Goal: Find contact information: Find contact information

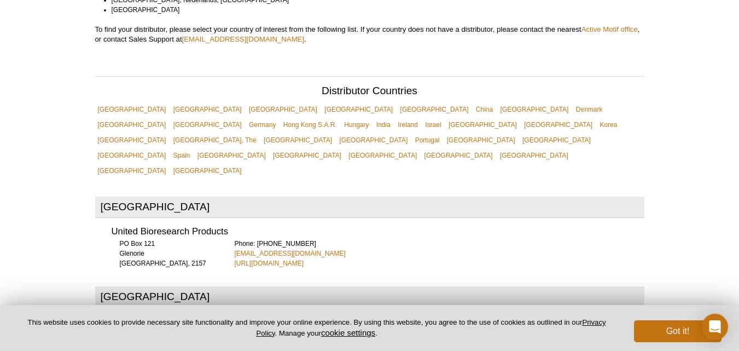
drag, startPoint x: 353, startPoint y: 224, endPoint x: 227, endPoint y: 224, distance: 125.8
click at [227, 224] on div "United Bioresearch Products [GEOGRAPHIC_DATA] [GEOGRAPHIC_DATA], 2157 Phone: [P…" at bounding box center [369, 243] width 549 height 49
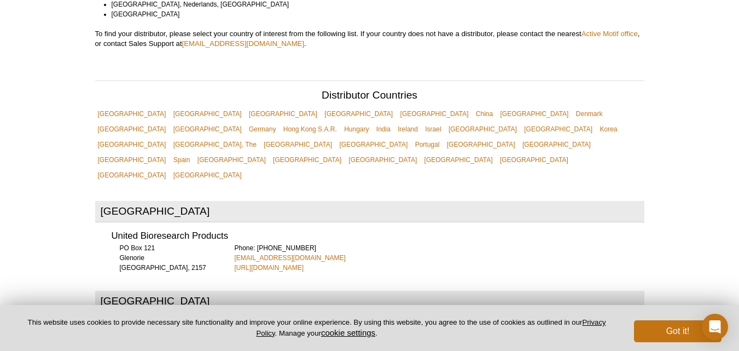
copy link "[URL][DOMAIN_NAME]"
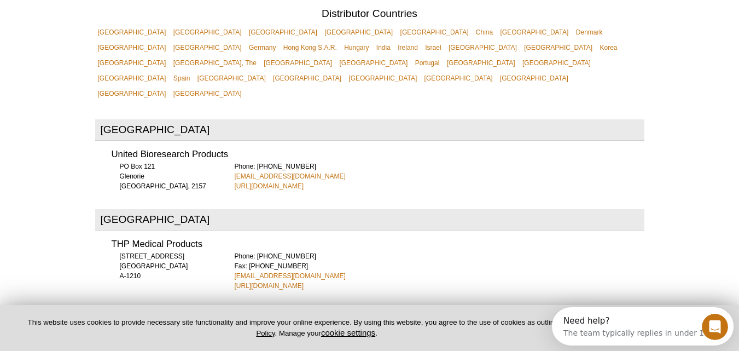
scroll to position [434, 0]
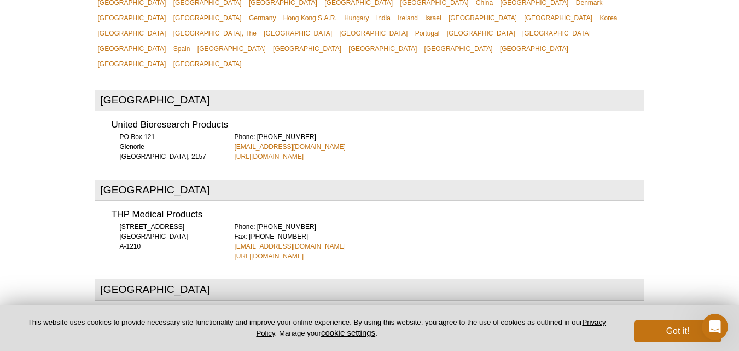
click at [296, 221] on div "Phone: [PHONE_NUMBER] Fax: [PHONE_NUMBER] [EMAIL_ADDRESS][DOMAIN_NAME] [URL][DO…" at bounding box center [440, 240] width 410 height 39
copy link "[EMAIL_ADDRESS][DOMAIN_NAME]"
drag, startPoint x: 293, startPoint y: 206, endPoint x: 231, endPoint y: 202, distance: 61.9
click at [231, 206] on div "THP Medical Products [STREET_ADDRESS] A-1210 Phone: [PHONE_NUMBER] Fax: [PHONE_…" at bounding box center [369, 231] width 549 height 59
drag, startPoint x: 291, startPoint y: 217, endPoint x: 223, endPoint y: 212, distance: 68.5
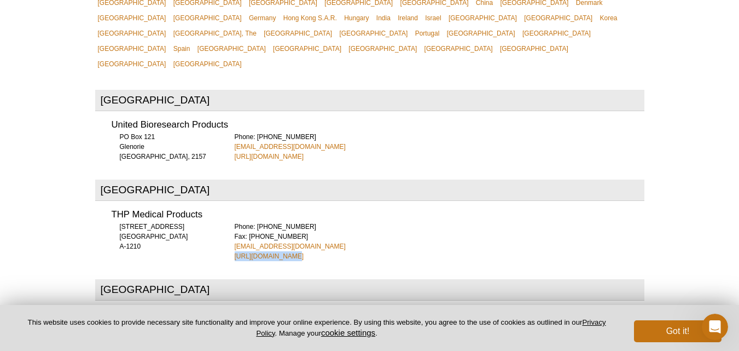
click at [223, 212] on div "THP Medical Products [STREET_ADDRESS] A-1210 Phone: [PHONE_NUMBER] Fax: [PHONE_…" at bounding box center [369, 231] width 549 height 59
copy link "[URL][DOMAIN_NAME]"
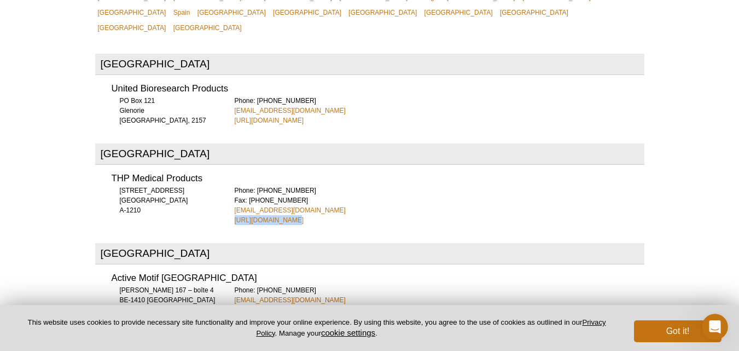
scroll to position [544, 0]
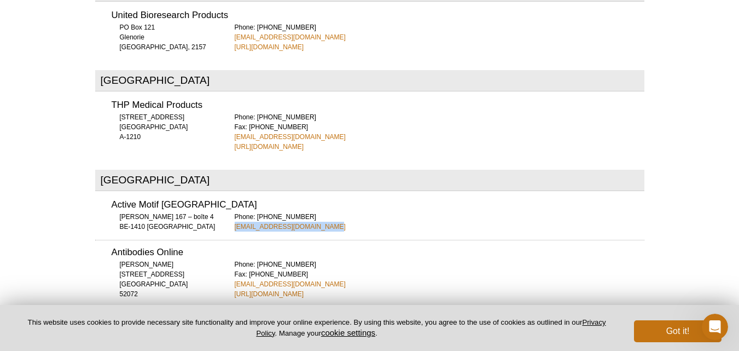
drag, startPoint x: 317, startPoint y: 188, endPoint x: 226, endPoint y: 188, distance: 90.8
click at [226, 192] on div "Active Motif [GEOGRAPHIC_DATA] [PERSON_NAME] 167 – boîte 4 BE-1410 Waterloo Pho…" at bounding box center [369, 211] width 549 height 39
copy link "[EMAIL_ADDRESS][DOMAIN_NAME]"
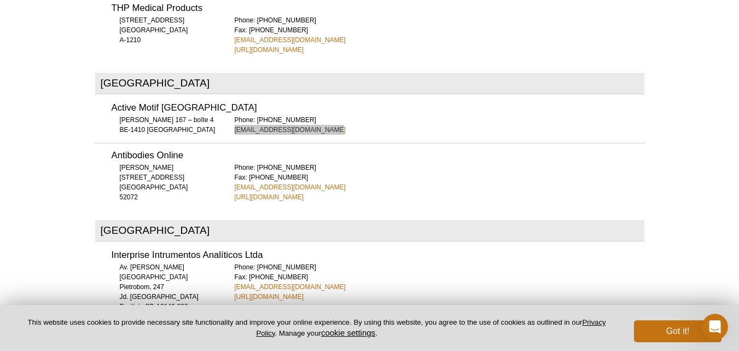
scroll to position [653, 0]
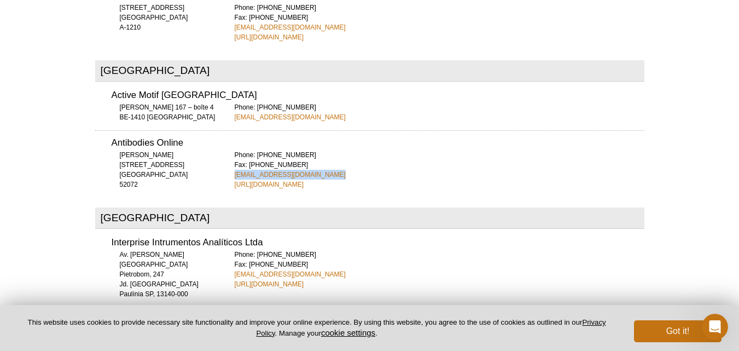
drag, startPoint x: 337, startPoint y: 137, endPoint x: 228, endPoint y: 135, distance: 108.8
click at [228, 135] on div "Antibodies Online [PERSON_NAME][STREET_ADDRESS] 52072 Phone: [PHONE_NUMBER] Fax…" at bounding box center [369, 159] width 549 height 59
copy link "[EMAIL_ADDRESS][DOMAIN_NAME]"
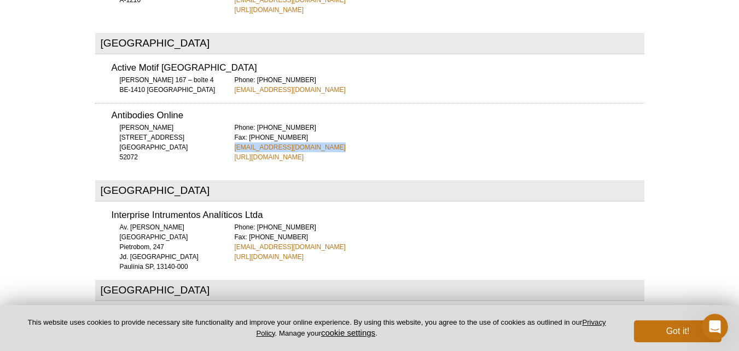
scroll to position [708, 0]
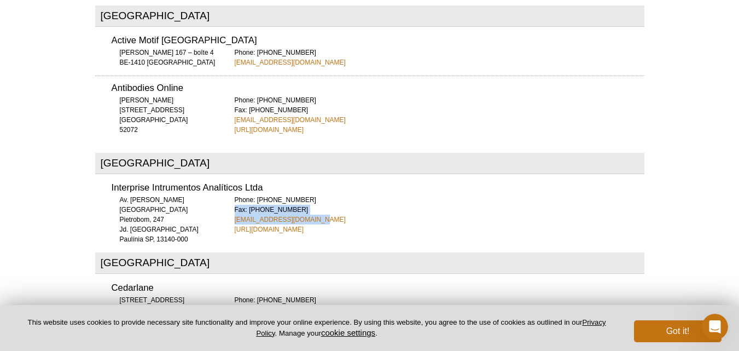
drag, startPoint x: 317, startPoint y: 174, endPoint x: 283, endPoint y: 143, distance: 46.5
click at [324, 195] on div "Phone: [PHONE_NUMBER] Fax: [PHONE_NUMBER] [EMAIL_ADDRESS][DOMAIN_NAME] [URL][DO…" at bounding box center [440, 214] width 410 height 39
copy div "Fax: [PHONE_NUMBER] [EMAIL_ADDRESS][DOMAIN_NAME]"
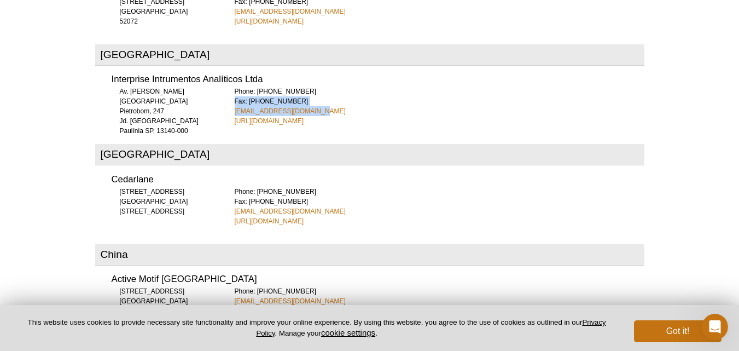
scroll to position [817, 0]
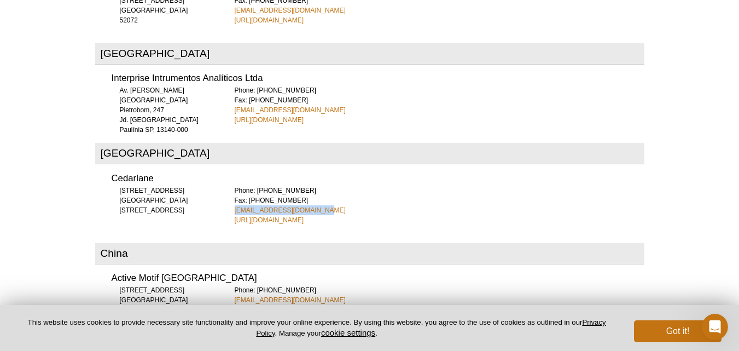
copy link "[EMAIL_ADDRESS][DOMAIN_NAME]"
drag, startPoint x: 332, startPoint y: 165, endPoint x: 229, endPoint y: 168, distance: 103.4
click at [229, 168] on div "Cedarlane [STREET_ADDRESS] [STREET_ADDRESS] Phone: [PHONE_NUMBER] Fax: [PHONE_N…" at bounding box center [369, 195] width 549 height 59
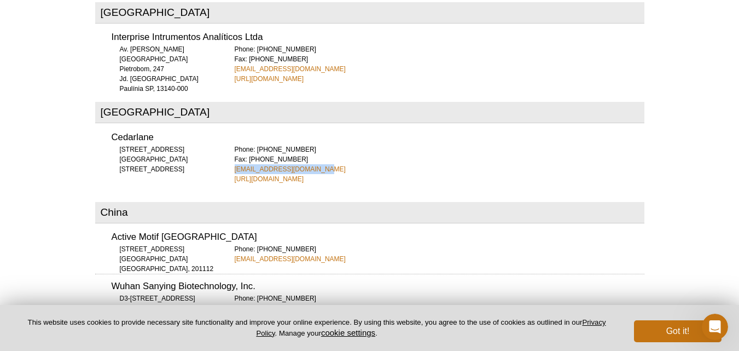
scroll to position [926, 0]
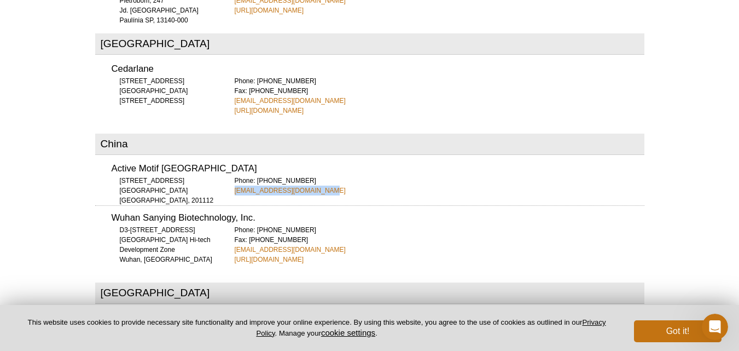
drag, startPoint x: 329, startPoint y: 145, endPoint x: 227, endPoint y: 151, distance: 101.9
click at [227, 156] on div "Active Motif [GEOGRAPHIC_DATA] [STREET_ADDRESS] Phone: [PHONE_NUMBER] [EMAIL_AD…" at bounding box center [369, 175] width 549 height 39
copy link "[EMAIL_ADDRESS][DOMAIN_NAME]"
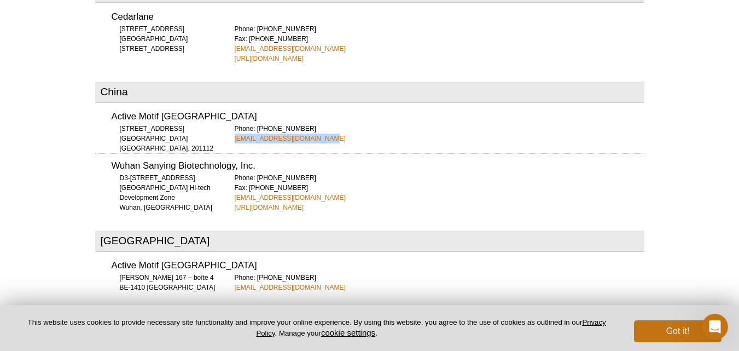
scroll to position [981, 0]
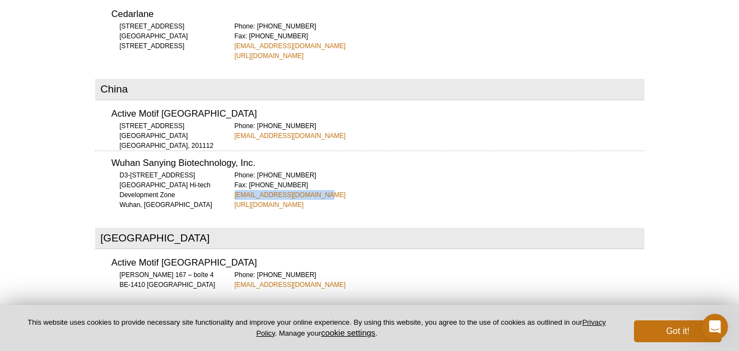
drag, startPoint x: 277, startPoint y: 155, endPoint x: 227, endPoint y: 157, distance: 49.2
click at [227, 157] on div "Wuhan Sanying Biotechnology, Inc. [STREET_ADDRESS] Phone: [PHONE_NUMBER] Fax: […" at bounding box center [369, 179] width 549 height 59
copy link "[EMAIL_ADDRESS][DOMAIN_NAME]"
drag, startPoint x: 313, startPoint y: 164, endPoint x: 224, endPoint y: 168, distance: 89.8
click at [224, 168] on div "Wuhan Sanying Biotechnology, Inc. [STREET_ADDRESS] Phone: [PHONE_NUMBER] Fax: […" at bounding box center [369, 179] width 549 height 59
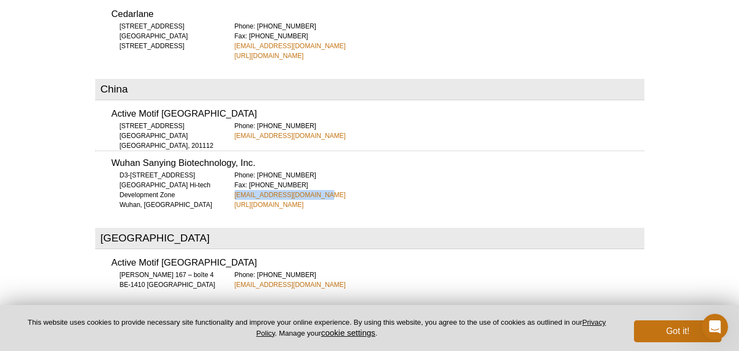
copy link "[URL][DOMAIN_NAME]"
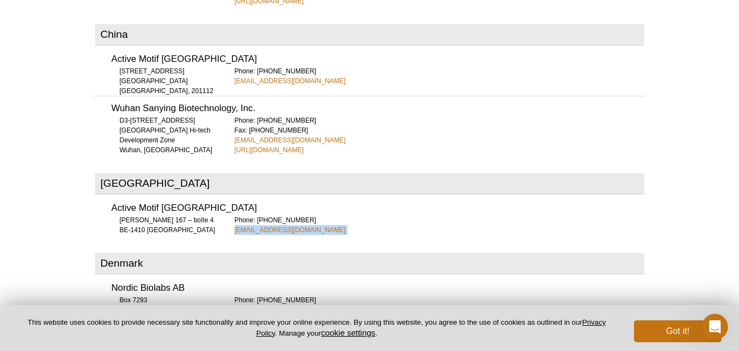
drag, startPoint x: 339, startPoint y: 195, endPoint x: 231, endPoint y: 191, distance: 107.8
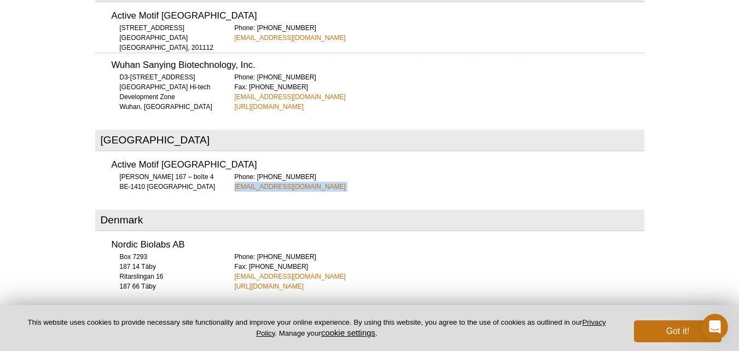
scroll to position [1145, 0]
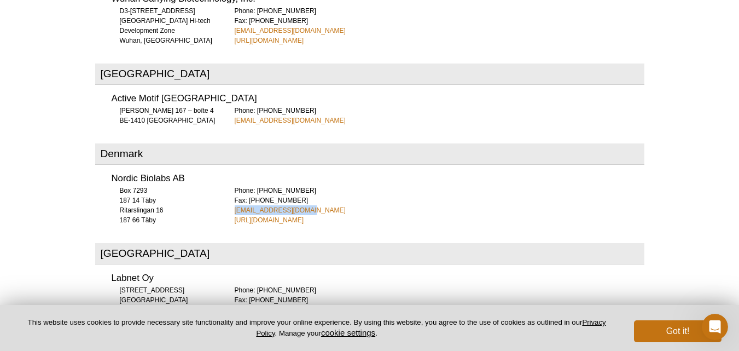
drag, startPoint x: 302, startPoint y: 169, endPoint x: 224, endPoint y: 168, distance: 78.7
click at [224, 168] on div "Nordic Biolabs AB [STREET_ADDRESS] 187 66 Täby Phone: [PHONE_NUMBER] Fax: [PHON…" at bounding box center [369, 195] width 549 height 59
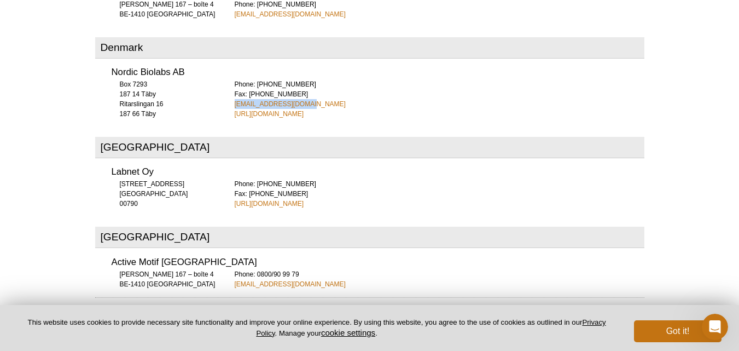
scroll to position [1254, 0]
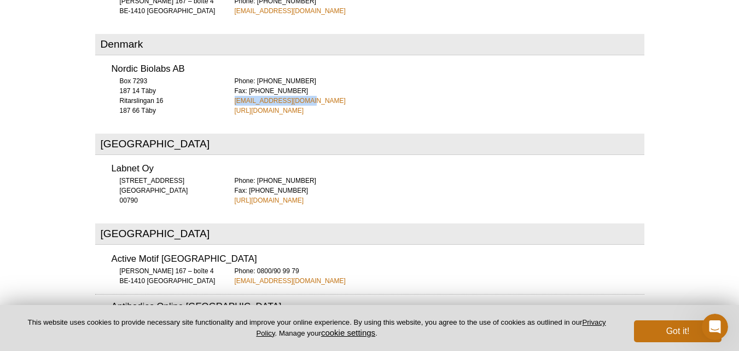
drag, startPoint x: 306, startPoint y: 155, endPoint x: 230, endPoint y: 163, distance: 76.9
click at [230, 157] on div "Labnet Oy [STREET_ADDRESS] 00790 Phone: [PHONE_NUMBER] Fax: [PHONE_NUMBER] [URL…" at bounding box center [369, 180] width 549 height 49
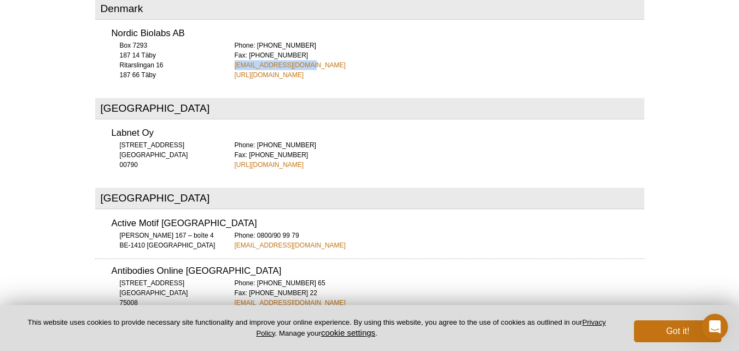
scroll to position [1309, 0]
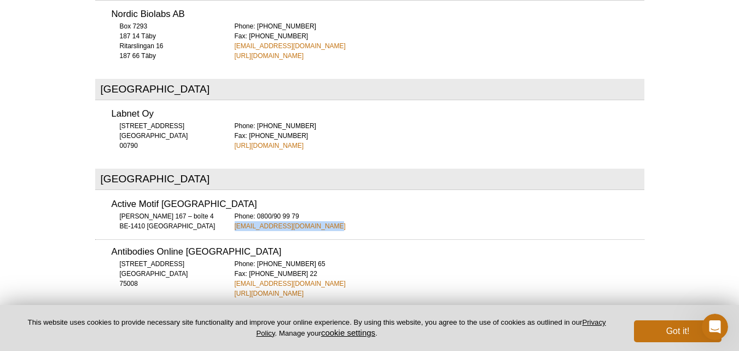
drag, startPoint x: 334, startPoint y: 186, endPoint x: 234, endPoint y: 180, distance: 100.3
click at [235, 211] on div "Phone: 0800/90 99 79 [EMAIL_ADDRESS][DOMAIN_NAME]" at bounding box center [440, 221] width 410 height 20
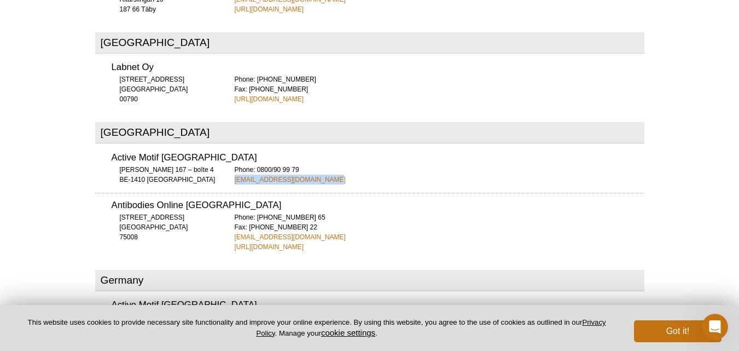
scroll to position [1419, 0]
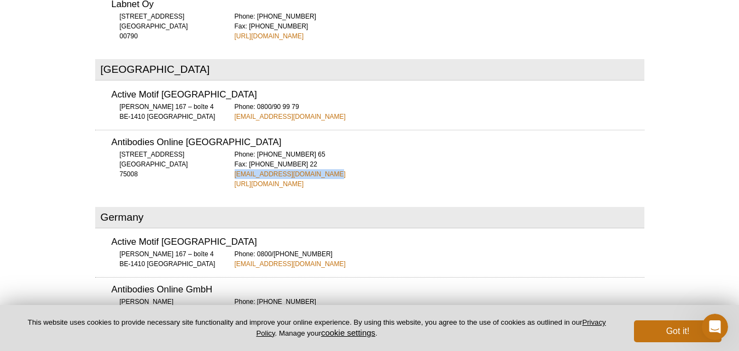
drag, startPoint x: 320, startPoint y: 133, endPoint x: 223, endPoint y: 133, distance: 96.8
click at [223, 133] on div "Antibodies Online [GEOGRAPHIC_DATA] [STREET_ADDRESS] 75008 Phone: [PHONE_NUMBER…" at bounding box center [369, 159] width 549 height 59
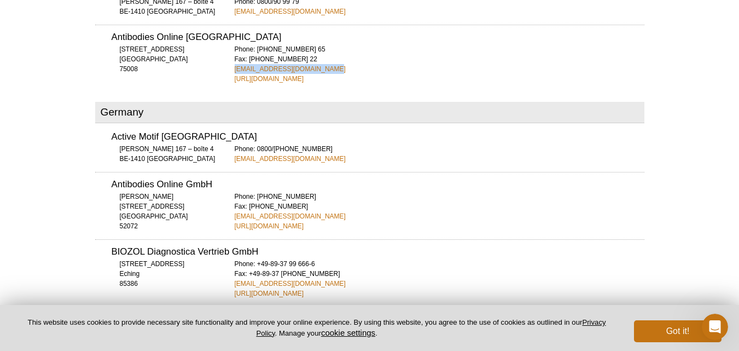
scroll to position [1528, 0]
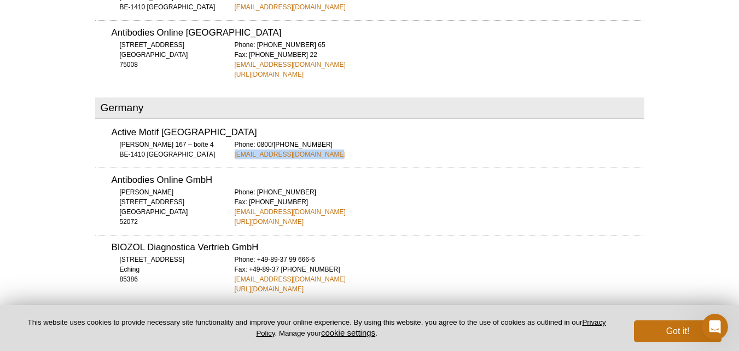
drag, startPoint x: 312, startPoint y: 112, endPoint x: 226, endPoint y: 113, distance: 85.3
click at [226, 120] on div "Active Motif [GEOGRAPHIC_DATA] [PERSON_NAME] 167 – boîte 4 BE-1410 Waterloo Pho…" at bounding box center [369, 139] width 549 height 39
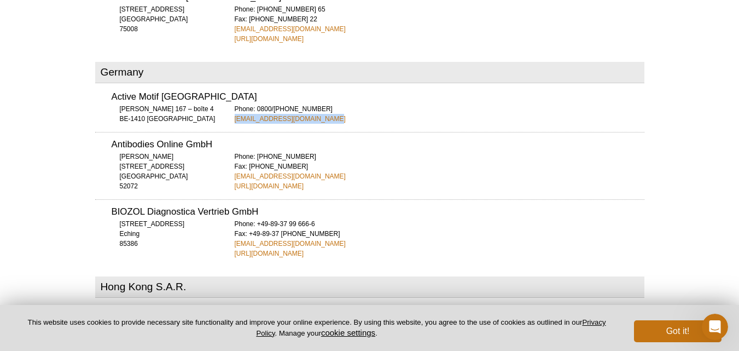
scroll to position [1583, 0]
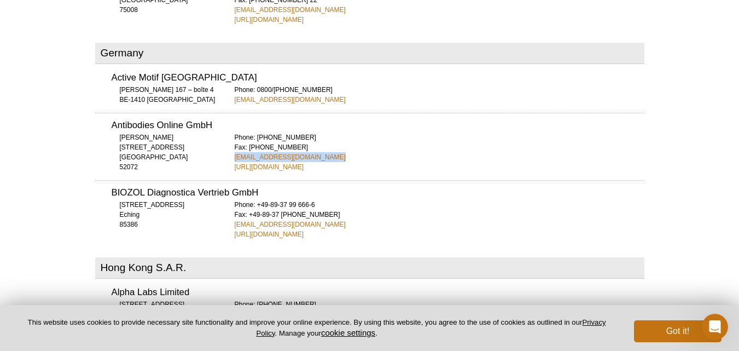
drag, startPoint x: 327, startPoint y: 114, endPoint x: 232, endPoint y: 117, distance: 94.6
click at [232, 117] on div "Antibodies Online GmbH [PERSON_NAME][STREET_ADDRESS] 52072 Phone: [PHONE_NUMBER…" at bounding box center [369, 142] width 549 height 59
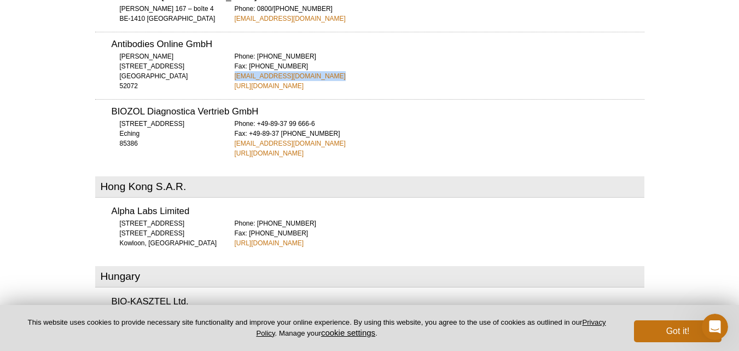
scroll to position [1692, 0]
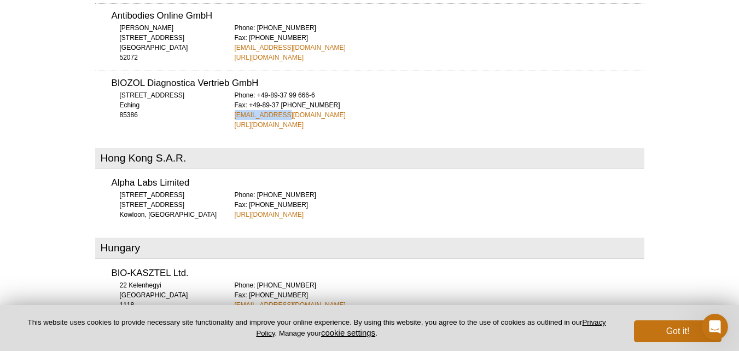
drag, startPoint x: 286, startPoint y: 75, endPoint x: 234, endPoint y: 74, distance: 52.0
click at [235, 90] on div "Phone: +49-89-37 99 666-6 Fax: +49-89-37 [PHONE_NUMBER] [EMAIL_ADDRESS][DOMAIN_…" at bounding box center [440, 109] width 410 height 39
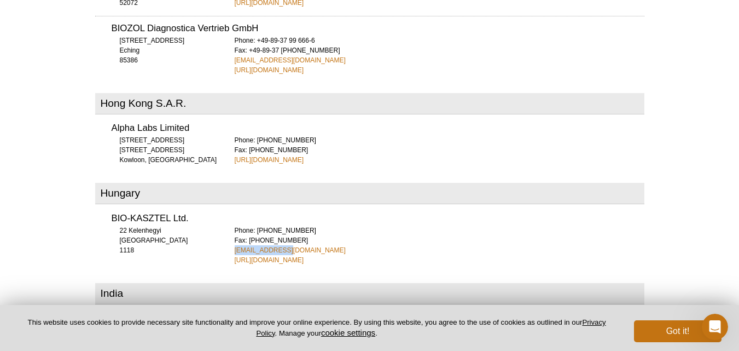
drag, startPoint x: 282, startPoint y: 208, endPoint x: 186, endPoint y: 157, distance: 108.4
click at [223, 207] on div "BIO-KASZTEL Ltd. 22 Kelenhegyi [GEOGRAPHIC_DATA] 1118 Phone: [PHONE_NUMBER] Fax…" at bounding box center [369, 235] width 549 height 59
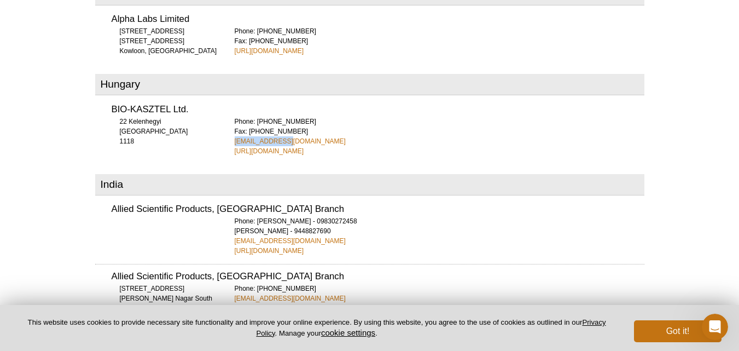
scroll to position [1856, 0]
click at [324, 215] on div "Phone: [PERSON_NAME] - 09830272458 [PERSON_NAME] - 9448827690 [EMAIL_ADDRESS][D…" at bounding box center [440, 234] width 410 height 39
drag, startPoint x: 335, startPoint y: 200, endPoint x: 218, endPoint y: 201, distance: 117.0
click at [218, 201] on div "Allied Scientific Products, [GEOGRAPHIC_DATA] Branch Phone: [PERSON_NAME] - 098…" at bounding box center [369, 225] width 549 height 59
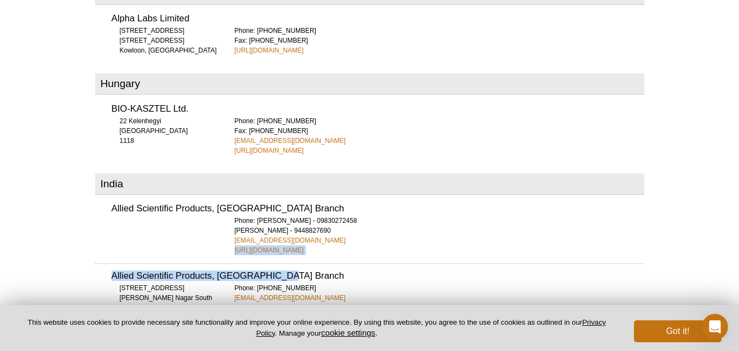
drag, startPoint x: 300, startPoint y: 208, endPoint x: 438, endPoint y: 223, distance: 139.1
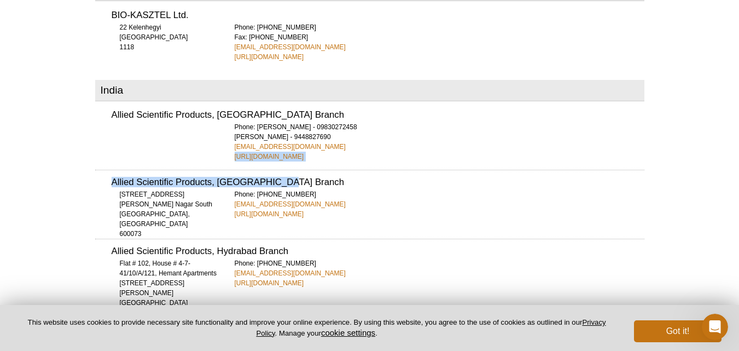
scroll to position [1889, 0]
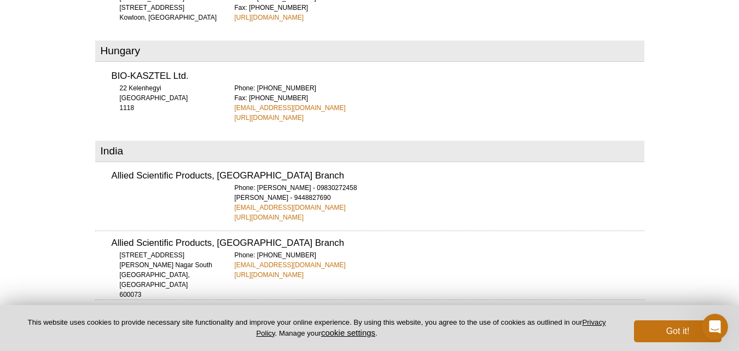
click at [148, 164] on div "Allied Scientific Products, [GEOGRAPHIC_DATA] Branch Phone: [PERSON_NAME] - 098…" at bounding box center [369, 193] width 549 height 59
drag, startPoint x: 328, startPoint y: 178, endPoint x: 221, endPoint y: 178, distance: 106.1
click at [221, 178] on div "Allied Scientific Products, [GEOGRAPHIC_DATA] Branch Phone: [PERSON_NAME] - 098…" at bounding box center [369, 193] width 549 height 59
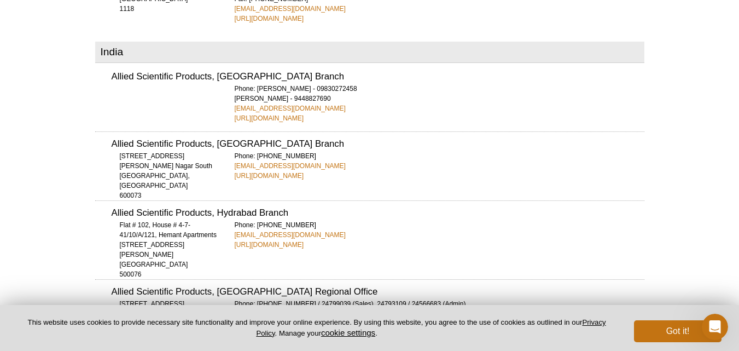
scroll to position [1998, 0]
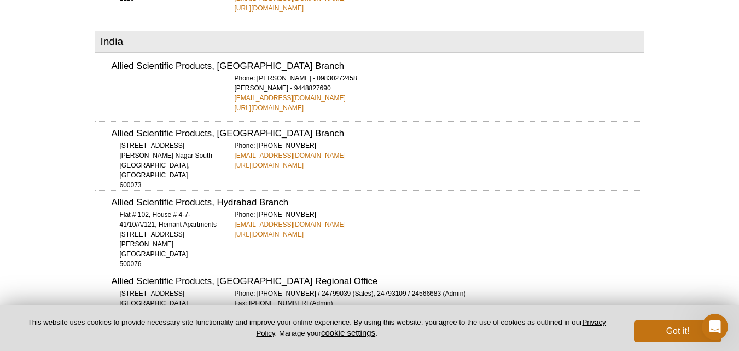
drag, startPoint x: 324, startPoint y: 114, endPoint x: 231, endPoint y: 114, distance: 92.4
click at [231, 121] on div "Allied Scientific Products, [GEOGRAPHIC_DATA] Branch [STREET_ADDRESS][PERSON_NA…" at bounding box center [369, 145] width 549 height 49
drag, startPoint x: 320, startPoint y: 122, endPoint x: 221, endPoint y: 126, distance: 98.5
click at [221, 126] on div "Allied Scientific Products, [GEOGRAPHIC_DATA] Branch [STREET_ADDRESS][PERSON_NA…" at bounding box center [369, 145] width 549 height 49
drag, startPoint x: 339, startPoint y: 173, endPoint x: 221, endPoint y: 164, distance: 117.9
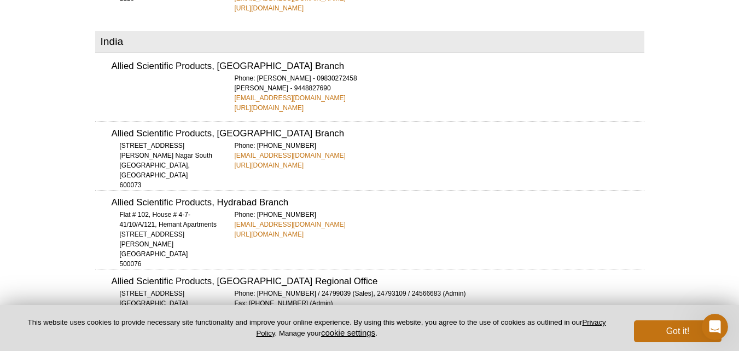
click at [226, 190] on div "Allied Scientific Products, Hydrabad Branch [STREET_ADDRESS][PERSON_NAME] 50007…" at bounding box center [369, 214] width 549 height 49
drag, startPoint x: 330, startPoint y: 187, endPoint x: 223, endPoint y: 181, distance: 107.9
click at [223, 190] on div "Allied Scientific Products, Hydrabad Branch [STREET_ADDRESS][PERSON_NAME] 50007…" at bounding box center [369, 214] width 549 height 49
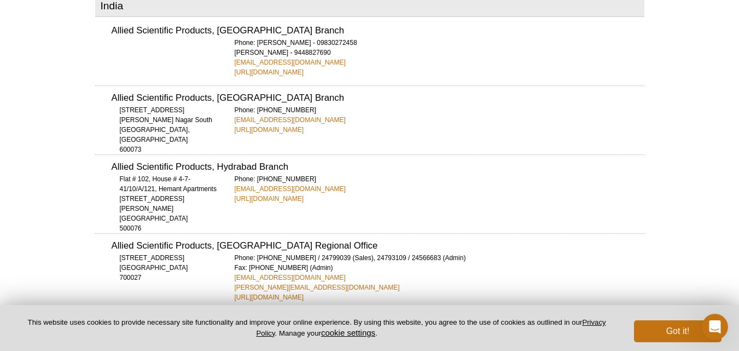
scroll to position [2053, 0]
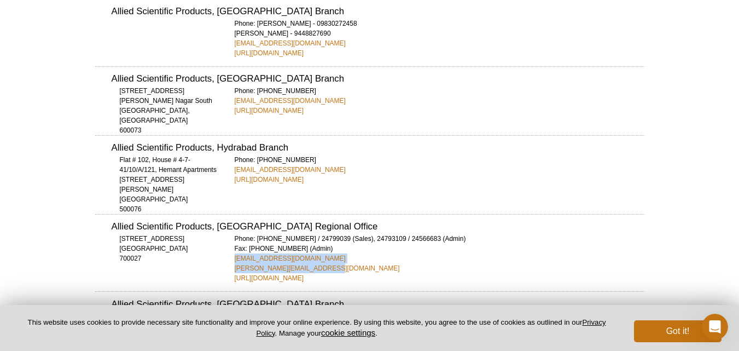
drag, startPoint x: 316, startPoint y: 209, endPoint x: 222, endPoint y: 210, distance: 93.5
click at [222, 214] on div "Allied Scientific Products, [GEOGRAPHIC_DATA] Regional Office [STREET_ADDRESS] …" at bounding box center [369, 248] width 549 height 69
click at [342, 234] on div "Phone: [PHONE_NUMBER] / 24799039 (Sales), 24793109 / [PHONE_NUMBER] (Admin) Fax…" at bounding box center [440, 258] width 410 height 49
drag, startPoint x: 296, startPoint y: 207, endPoint x: 225, endPoint y: 203, distance: 70.6
click at [225, 214] on div "Allied Scientific Products, [GEOGRAPHIC_DATA] Regional Office [STREET_ADDRESS] …" at bounding box center [369, 248] width 549 height 69
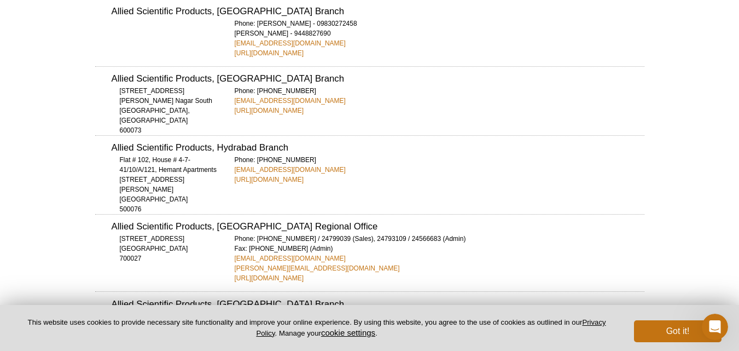
click at [425, 291] on div "Allied Scientific Products, [GEOGRAPHIC_DATA] Branch [STREET_ADDRESS][PERSON_NA…" at bounding box center [369, 320] width 549 height 59
drag, startPoint x: 224, startPoint y: 205, endPoint x: 307, endPoint y: 207, distance: 83.2
click at [307, 214] on div "Allied Scientific Products, [GEOGRAPHIC_DATA] Regional Office [STREET_ADDRESS] …" at bounding box center [369, 248] width 549 height 69
drag, startPoint x: 319, startPoint y: 221, endPoint x: 229, endPoint y: 212, distance: 90.7
click at [229, 214] on div "Allied Scientific Products, [GEOGRAPHIC_DATA] Regional Office [STREET_ADDRESS] …" at bounding box center [369, 248] width 549 height 69
